Goal: Information Seeking & Learning: Learn about a topic

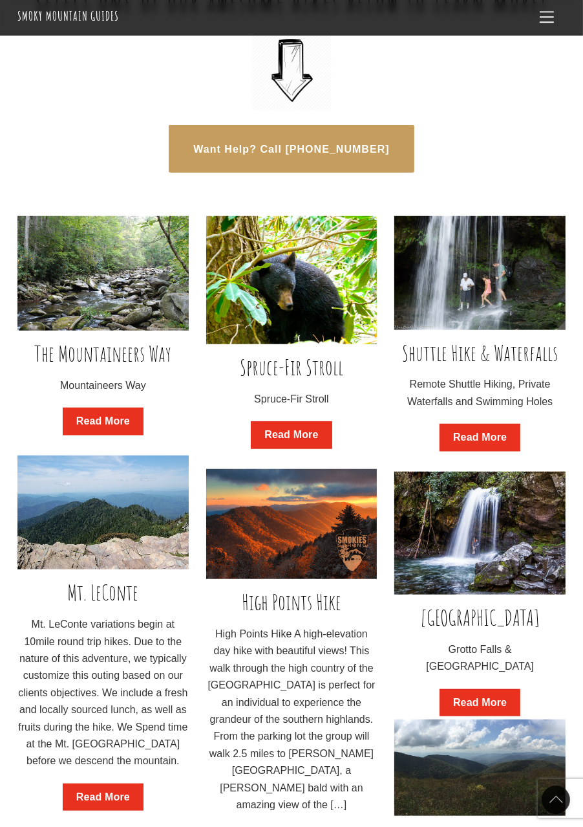
scroll to position [652, 0]
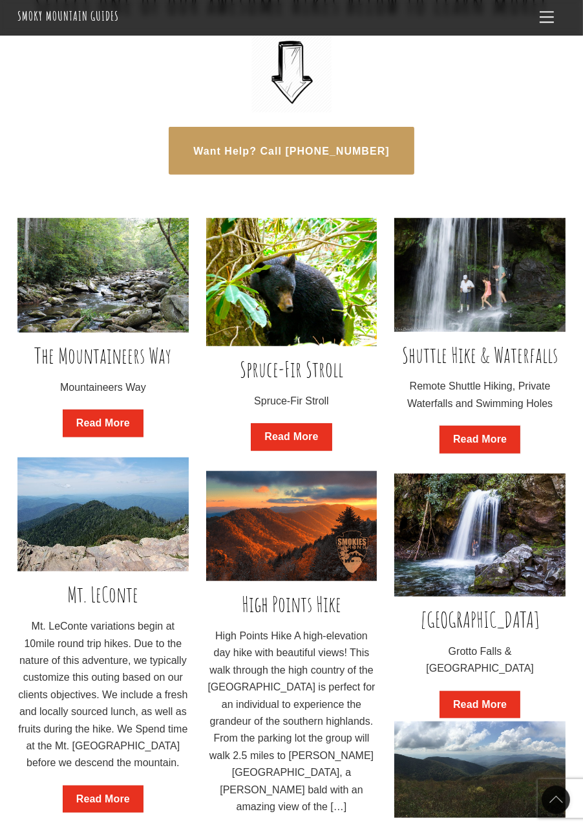
click at [502, 451] on link "Read More" at bounding box center [480, 440] width 81 height 28
click at [507, 633] on link "Grotto Falls" at bounding box center [480, 618] width 119 height 27
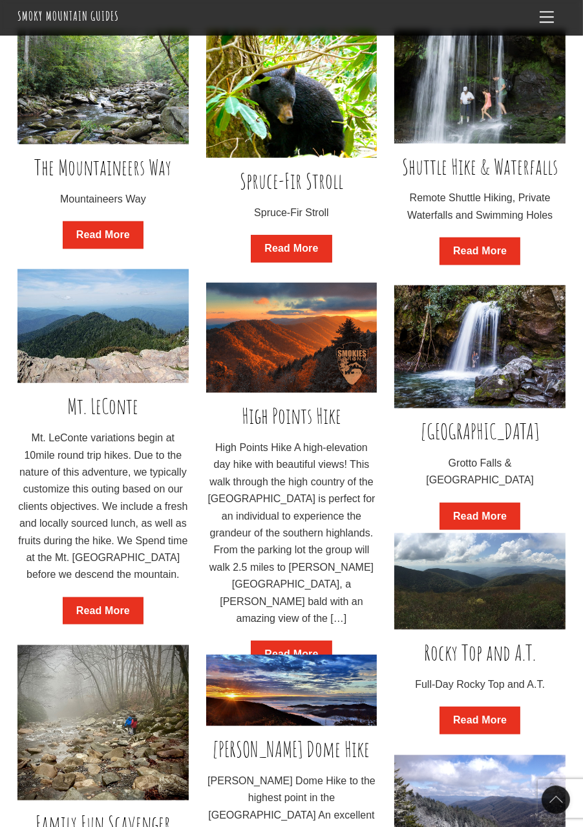
scroll to position [841, 0]
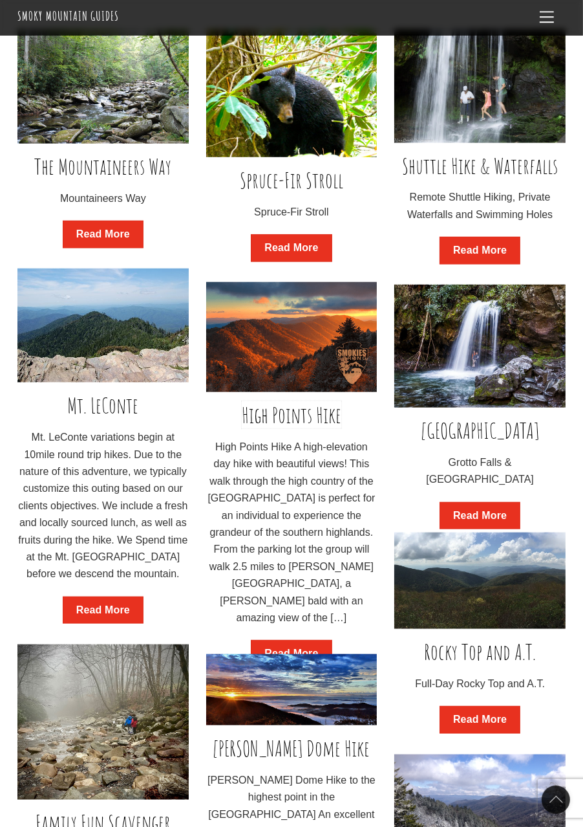
click at [328, 428] on link "High Points Hike" at bounding box center [292, 414] width 100 height 27
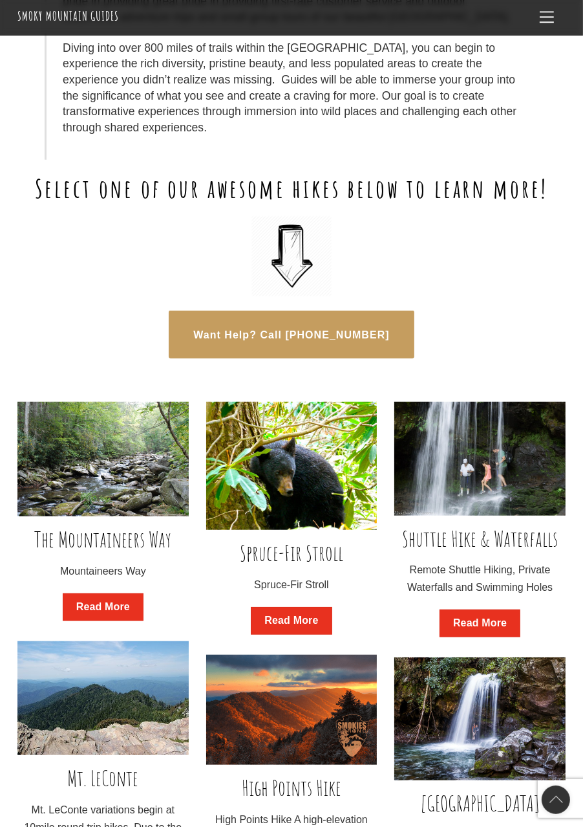
scroll to position [0, 0]
